Goal: Task Accomplishment & Management: Manage account settings

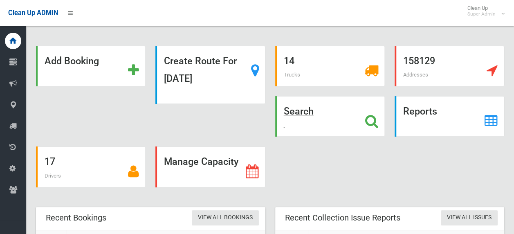
click at [370, 119] on icon at bounding box center [371, 121] width 13 height 14
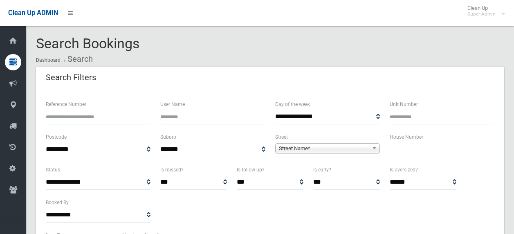
select select
click at [96, 114] on input "Reference Number" at bounding box center [98, 116] width 105 height 15
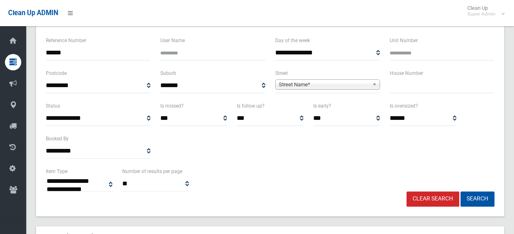
scroll to position [163, 0]
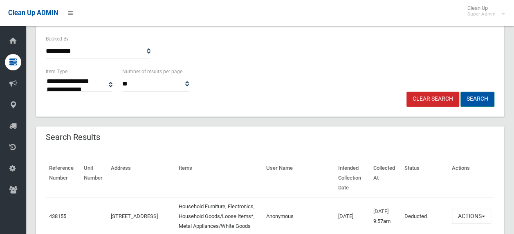
type input "******"
click at [483, 101] on button "Search" at bounding box center [477, 99] width 34 height 15
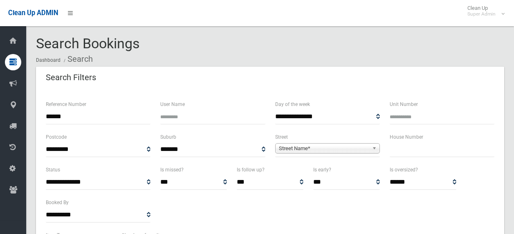
select select
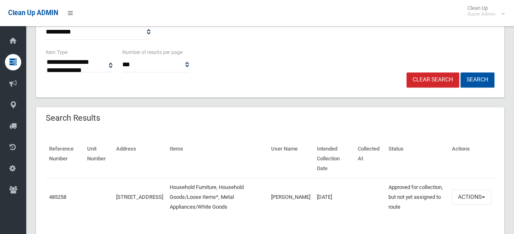
scroll to position [194, 0]
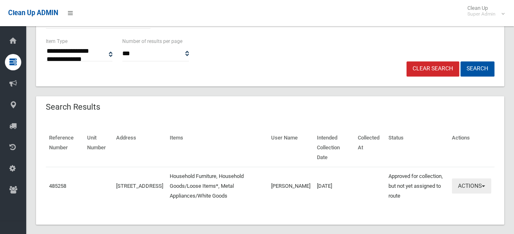
click at [468, 178] on button "Actions" at bounding box center [471, 185] width 39 height 15
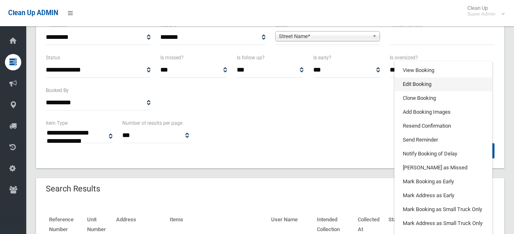
scroll to position [112, 0]
click at [411, 77] on link "Edit Booking" at bounding box center [442, 84] width 97 height 14
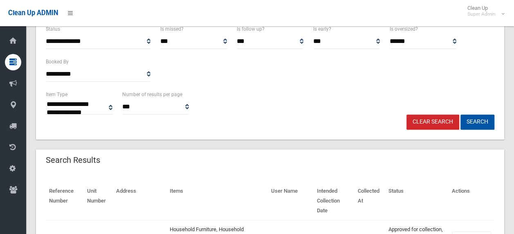
scroll to position [194, 0]
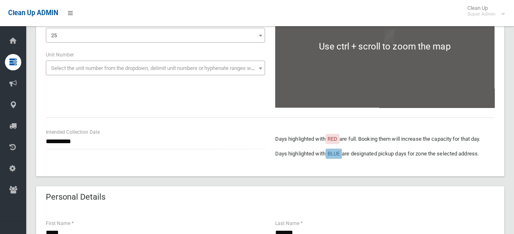
scroll to position [123, 0]
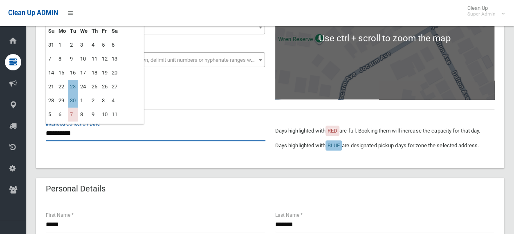
click at [86, 136] on input "**********" at bounding box center [155, 133] width 219 height 15
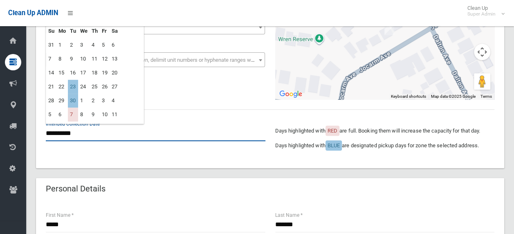
scroll to position [41, 0]
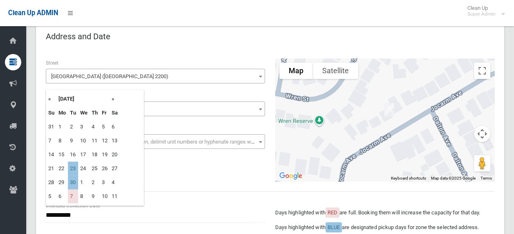
click at [114, 99] on th "»" at bounding box center [115, 99] width 10 height 14
click at [49, 101] on th "«" at bounding box center [51, 99] width 10 height 14
click at [71, 181] on td "30" at bounding box center [73, 182] width 10 height 14
type input "**********"
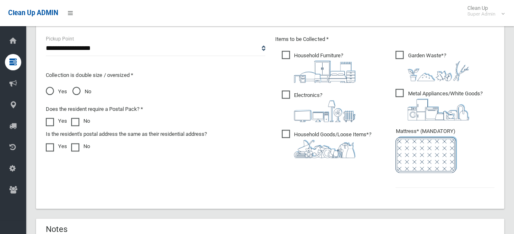
scroll to position [571, 0]
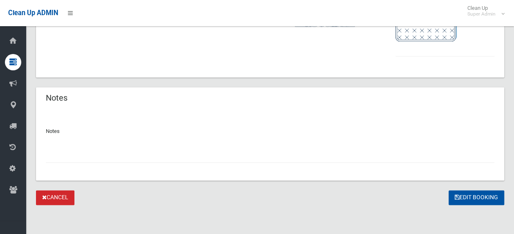
click at [96, 155] on input "text" at bounding box center [270, 155] width 448 height 15
type input "**********"
click at [412, 51] on input "text" at bounding box center [444, 48] width 99 height 15
type input "*"
click at [464, 192] on button "Edit Booking" at bounding box center [476, 197] width 56 height 15
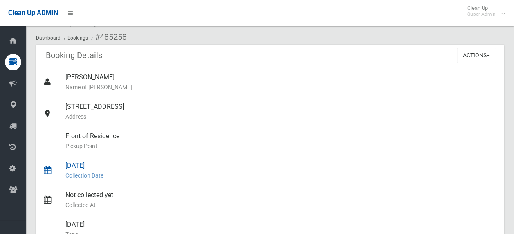
scroll to position [82, 0]
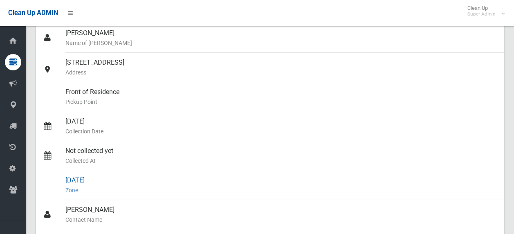
click at [338, 170] on div "[DATE] Zone" at bounding box center [281, 184] width 432 height 29
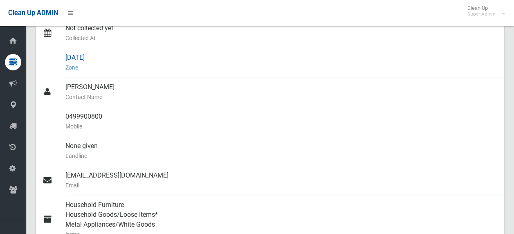
scroll to position [0, 0]
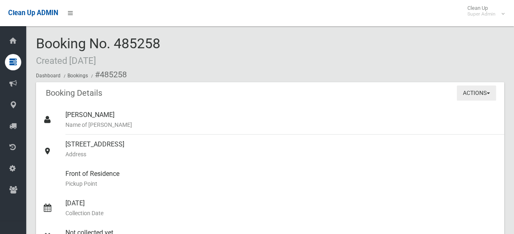
click at [483, 92] on button "Actions" at bounding box center [476, 92] width 39 height 15
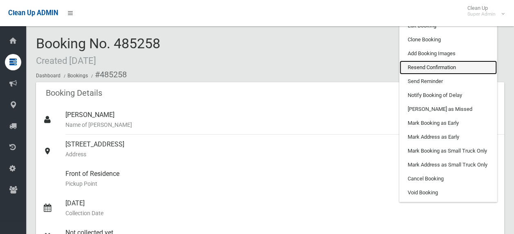
click at [440, 67] on link "Resend Confirmation" at bounding box center [447, 67] width 97 height 14
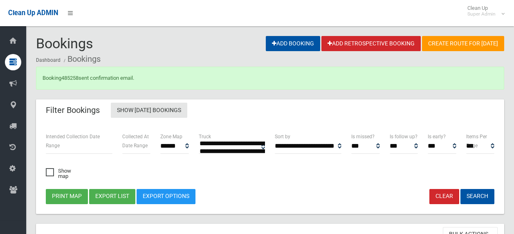
select select
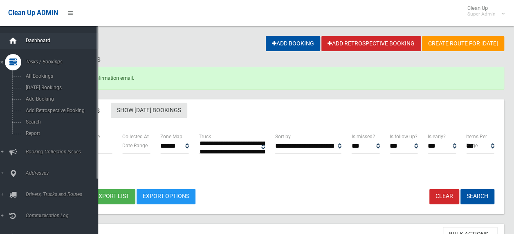
click at [20, 39] on div at bounding box center [13, 41] width 16 height 16
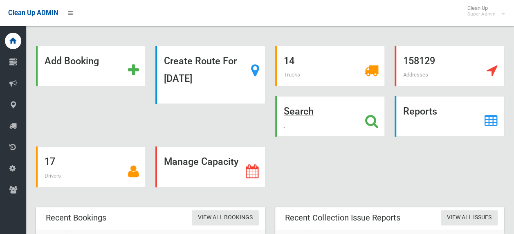
click at [369, 123] on icon at bounding box center [371, 121] width 13 height 14
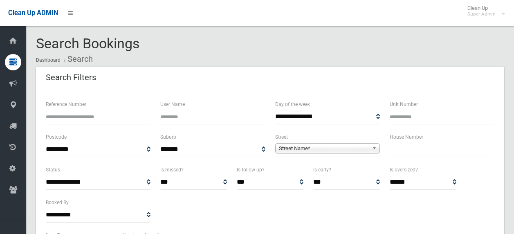
select select
click at [401, 156] on input "text" at bounding box center [441, 149] width 105 height 15
type input "**"
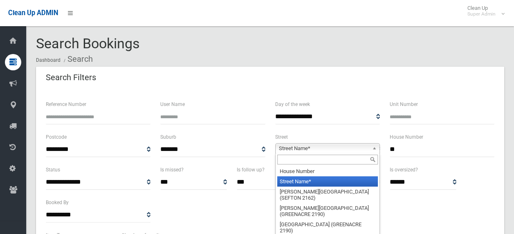
click at [344, 146] on span "Street Name*" at bounding box center [324, 148] width 90 height 10
click at [305, 160] on input "text" at bounding box center [327, 159] width 101 height 10
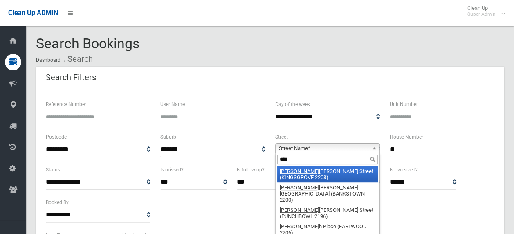
type input "****"
click at [315, 170] on li "Marc ella Street (KINGSGROVE 2208)" at bounding box center [327, 174] width 101 height 16
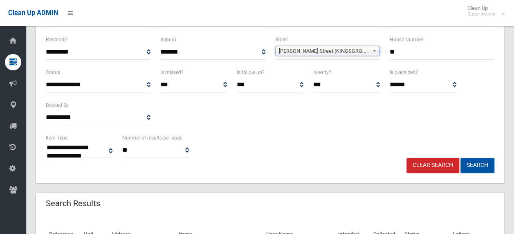
scroll to position [163, 0]
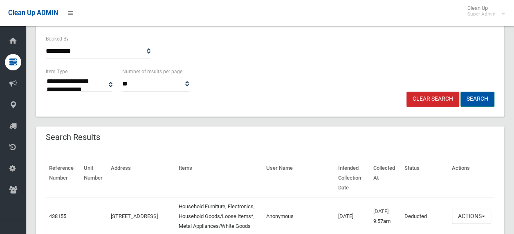
click at [468, 99] on button "Search" at bounding box center [477, 99] width 34 height 15
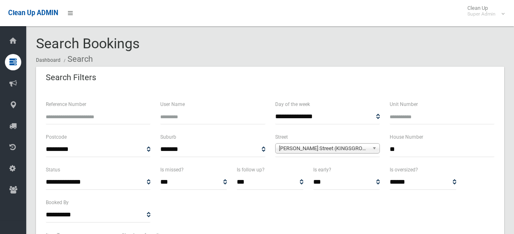
select select
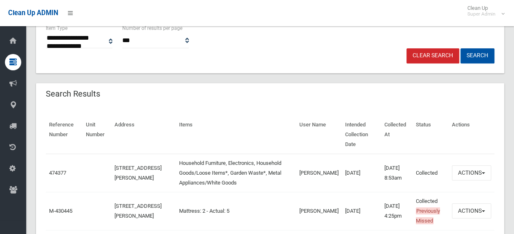
scroll to position [286, 0]
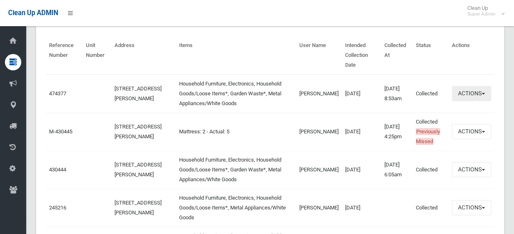
click at [458, 86] on button "Actions" at bounding box center [471, 93] width 39 height 15
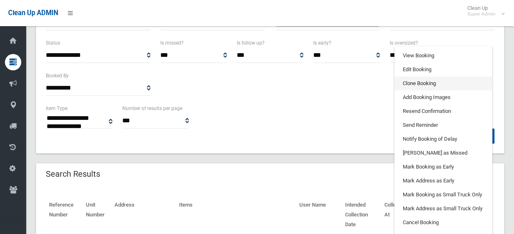
scroll to position [82, 0]
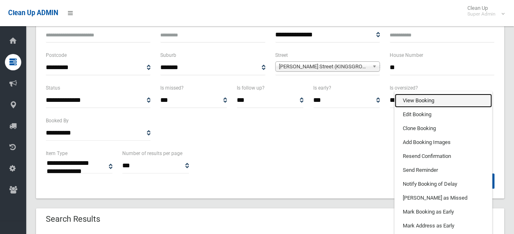
click at [411, 94] on link "View Booking" at bounding box center [442, 101] width 97 height 14
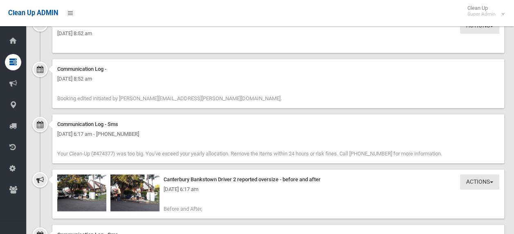
scroll to position [817, 0]
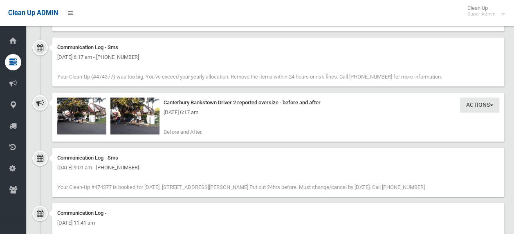
click at [79, 107] on div "[DATE] 6:17 am" at bounding box center [278, 112] width 442 height 10
click at [85, 116] on div "[DATE] 6:17 am" at bounding box center [278, 112] width 442 height 10
click at [90, 121] on img at bounding box center [81, 116] width 49 height 37
click at [133, 123] on img at bounding box center [134, 116] width 49 height 37
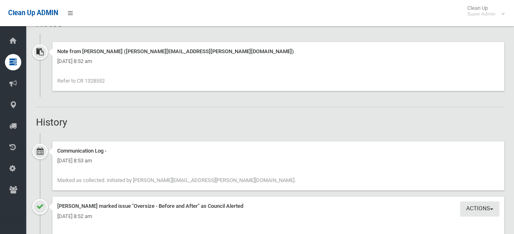
scroll to position [531, 0]
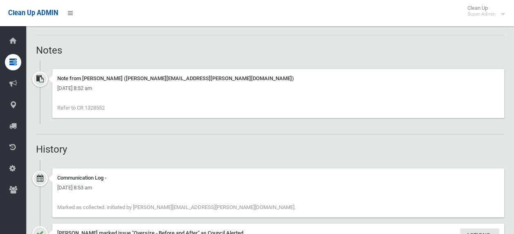
drag, startPoint x: 87, startPoint y: 107, endPoint x: 108, endPoint y: 110, distance: 21.0
click at [108, 110] on div "Note from [PERSON_NAME] ([PERSON_NAME][EMAIL_ADDRESS][PERSON_NAME][DOMAIN_NAME]…" at bounding box center [278, 93] width 452 height 49
drag, startPoint x: 108, startPoint y: 110, endPoint x: 100, endPoint y: 107, distance: 8.7
copy span "1328552"
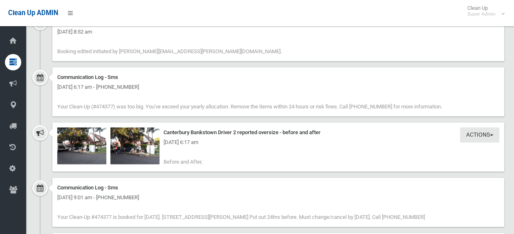
scroll to position [817, 0]
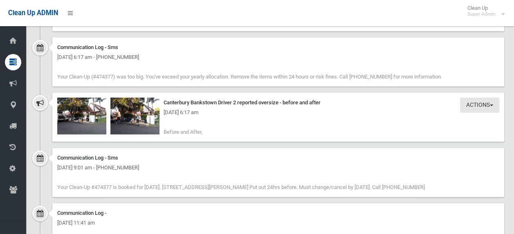
click at [138, 111] on div "[DATE] 6:17 am" at bounding box center [278, 112] width 442 height 10
click at [140, 121] on img at bounding box center [134, 116] width 49 height 37
click at [81, 110] on div "[DATE] 6:17 am" at bounding box center [278, 112] width 442 height 10
click at [82, 114] on div "[DATE] 6:17 am" at bounding box center [278, 112] width 442 height 10
click at [84, 119] on img at bounding box center [81, 116] width 49 height 37
